Goal: Task Accomplishment & Management: Manage account settings

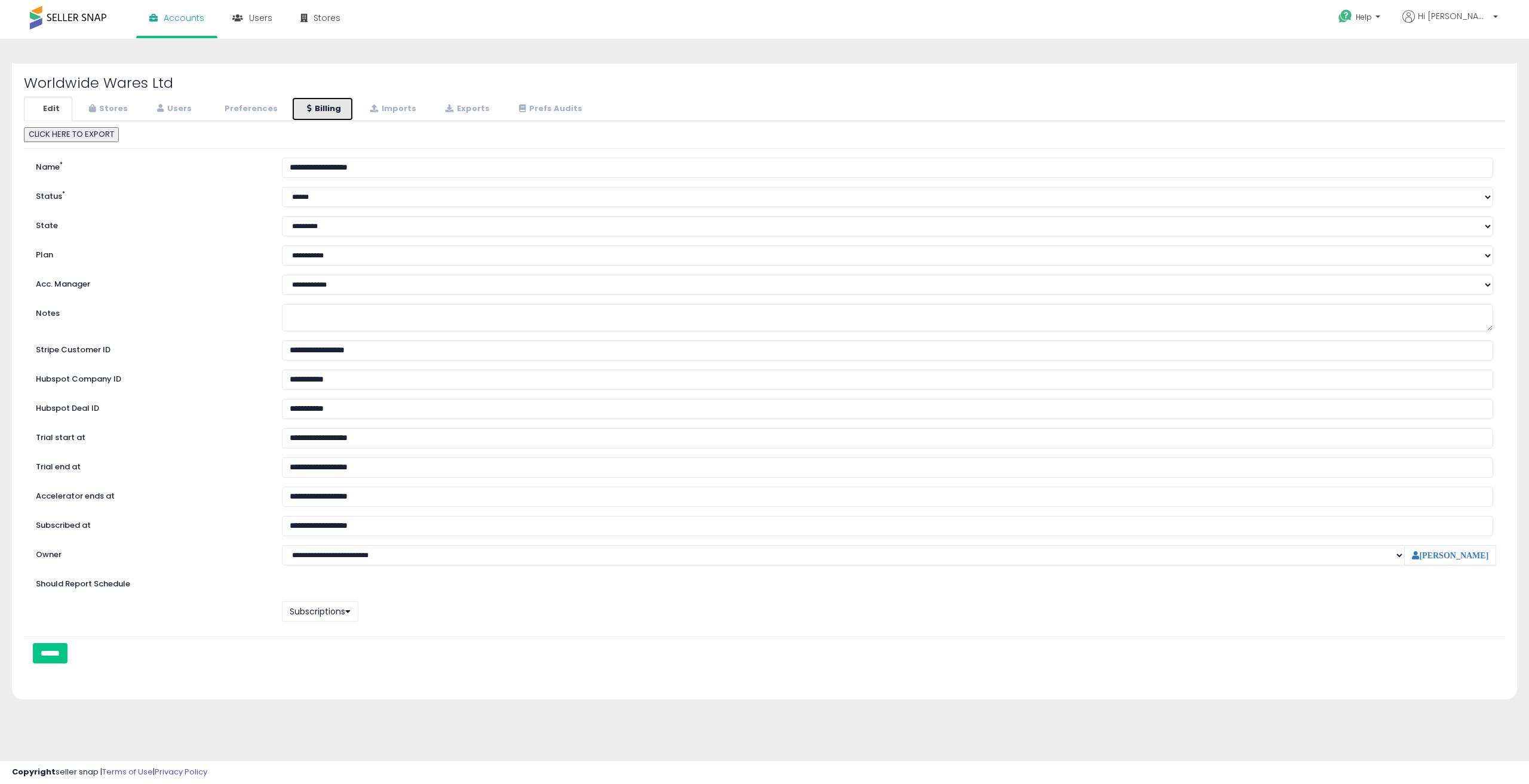
click at [324, 99] on link "Billing" at bounding box center [323, 108] width 62 height 25
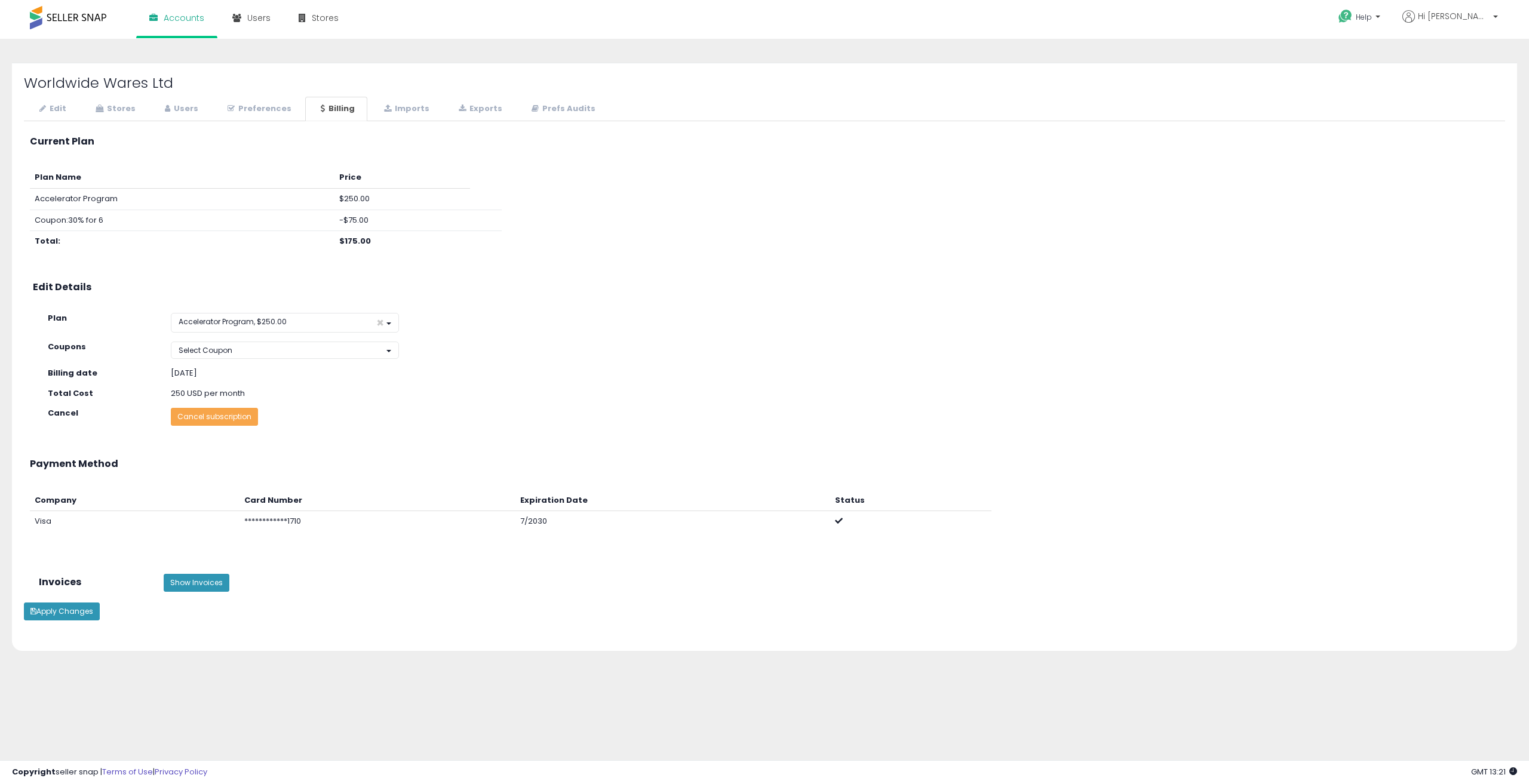
click at [222, 420] on button "Cancel subscription" at bounding box center [214, 417] width 87 height 18
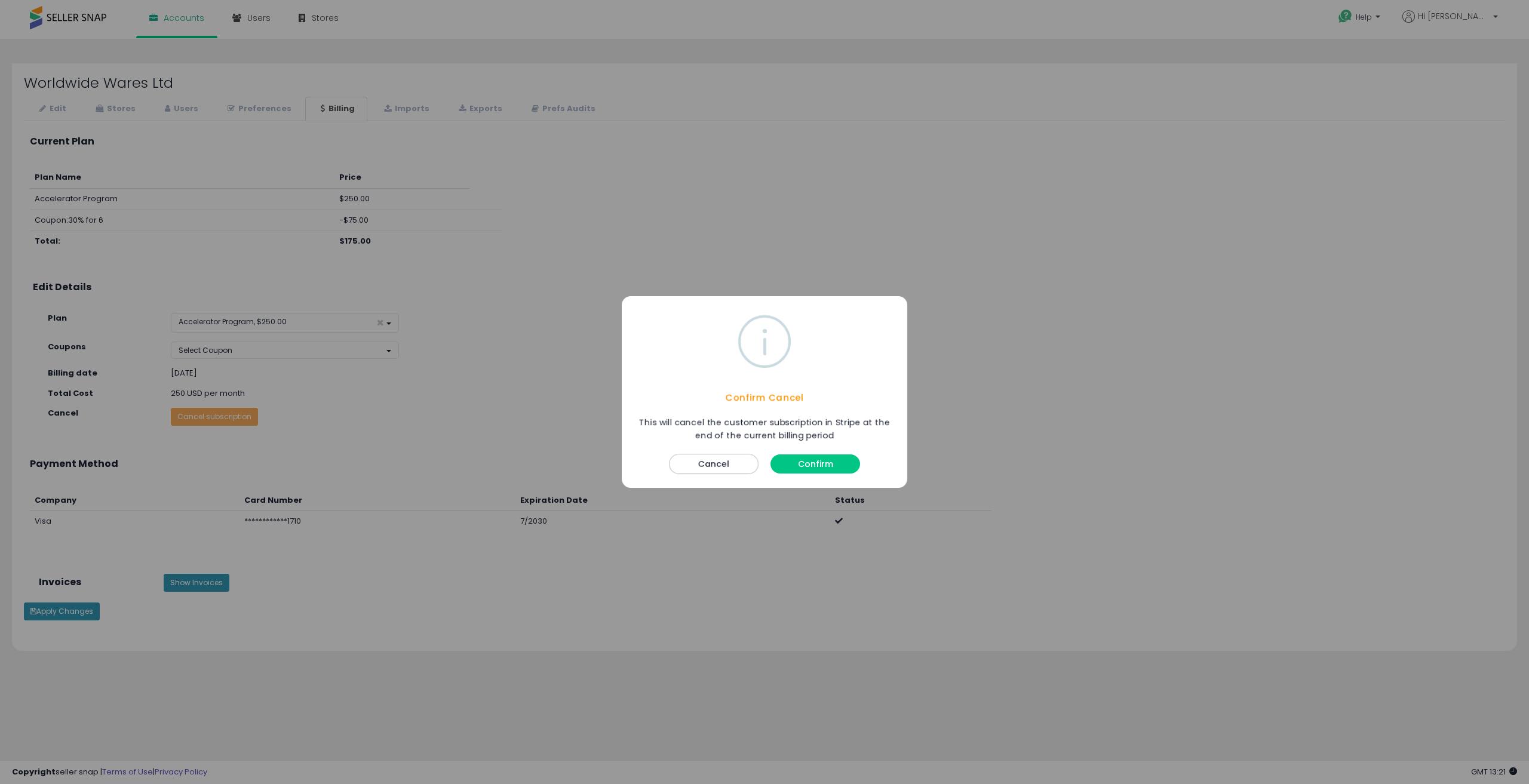
click at [802, 467] on button "Confirm" at bounding box center [815, 464] width 89 height 19
